Goal: Navigation & Orientation: Find specific page/section

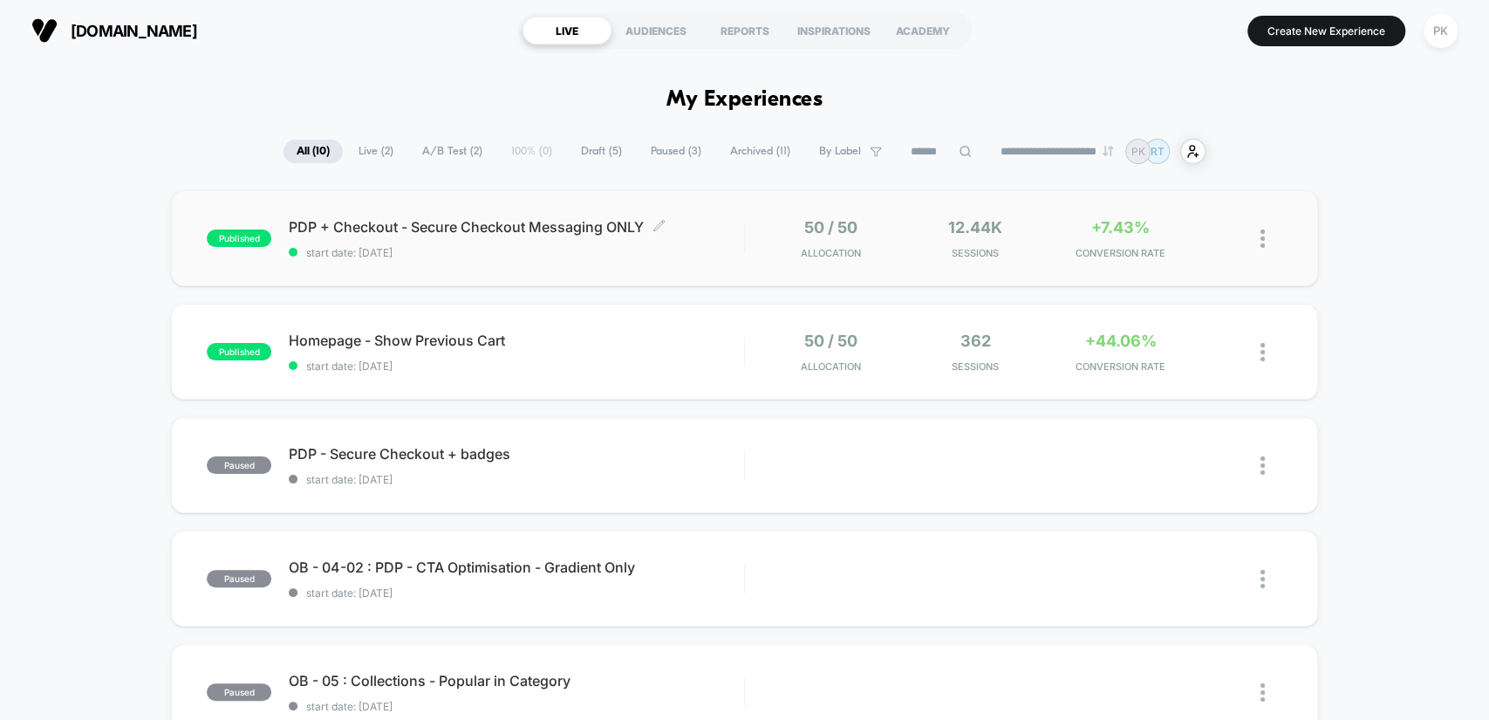
click at [550, 231] on span "PDP + Checkout - Secure Checkout Messaging ONLY Click to edit experience details" at bounding box center [516, 226] width 455 height 17
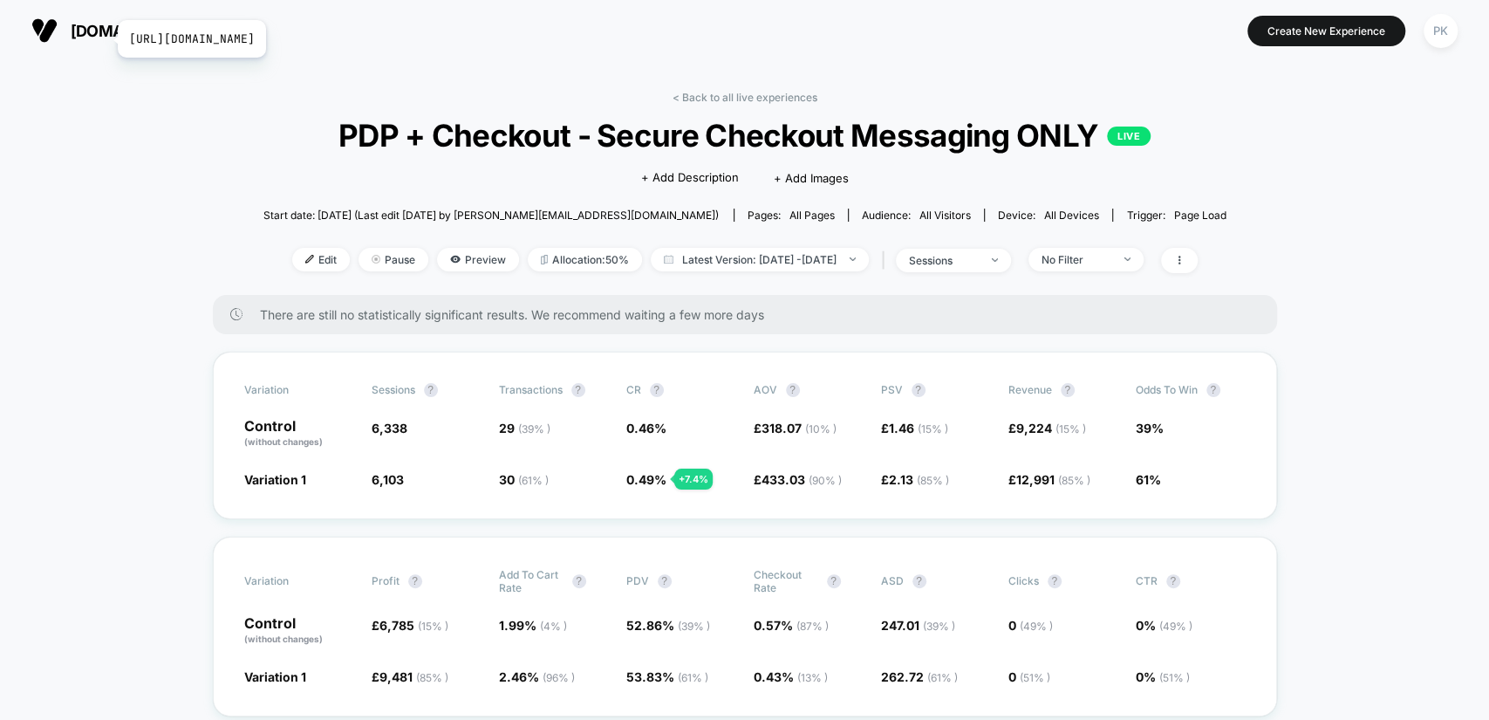
click at [106, 38] on span "[DOMAIN_NAME]" at bounding box center [134, 31] width 127 height 18
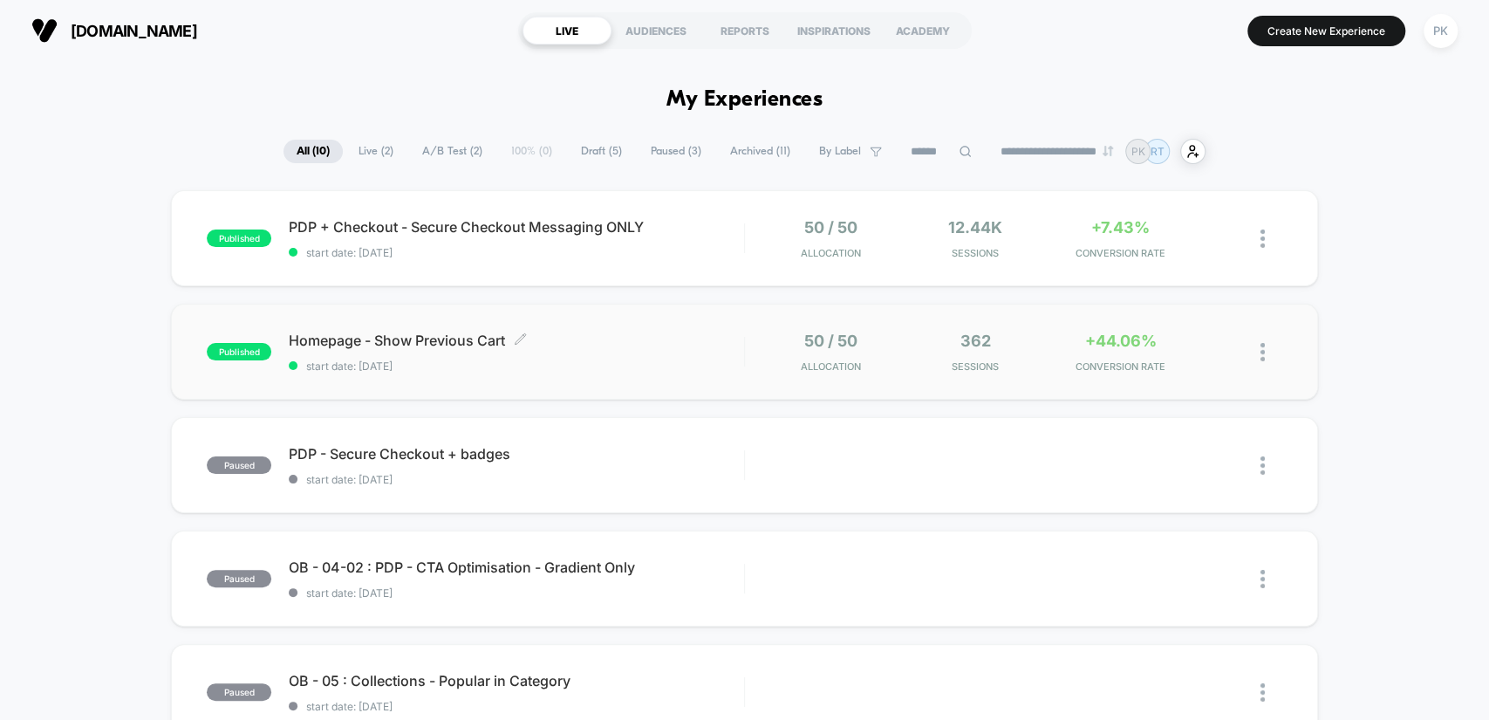
click at [642, 332] on span "Homepage - Show Previous Cart Click to edit experience details" at bounding box center [516, 340] width 455 height 17
